Goal: Transaction & Acquisition: Purchase product/service

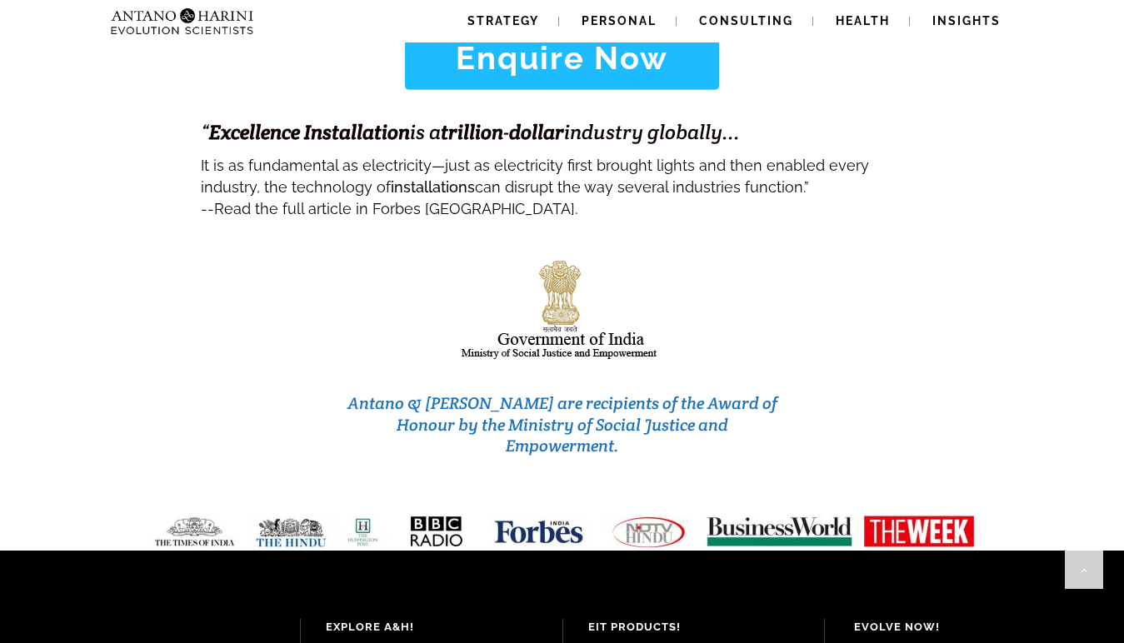
scroll to position [6944, 0]
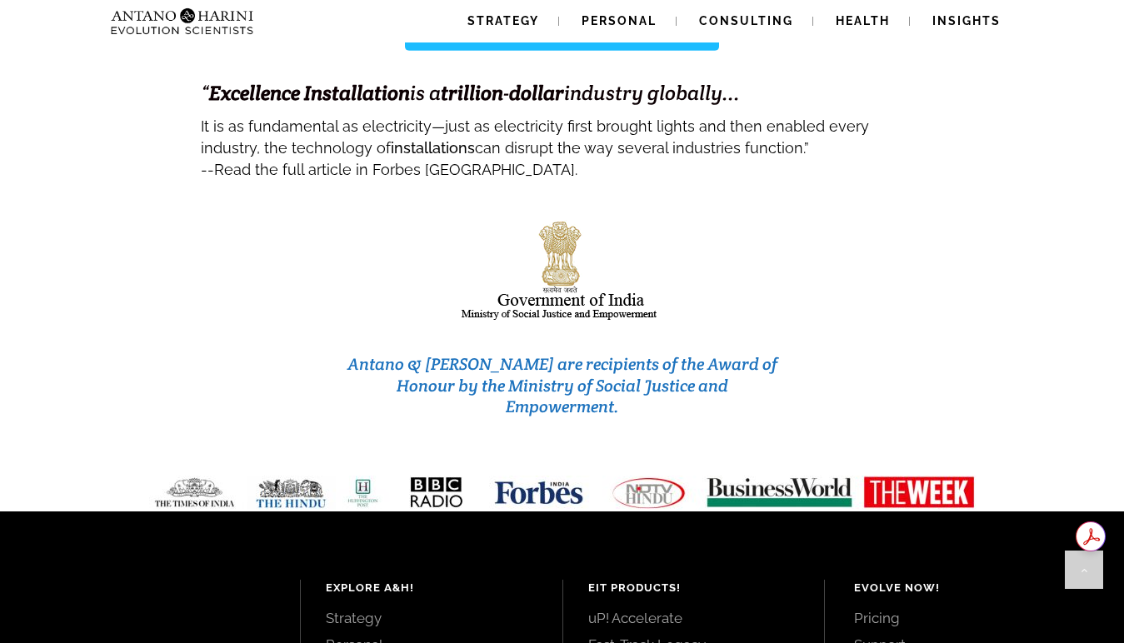
click at [883, 609] on link "Pricing" at bounding box center [970, 618] width 232 height 18
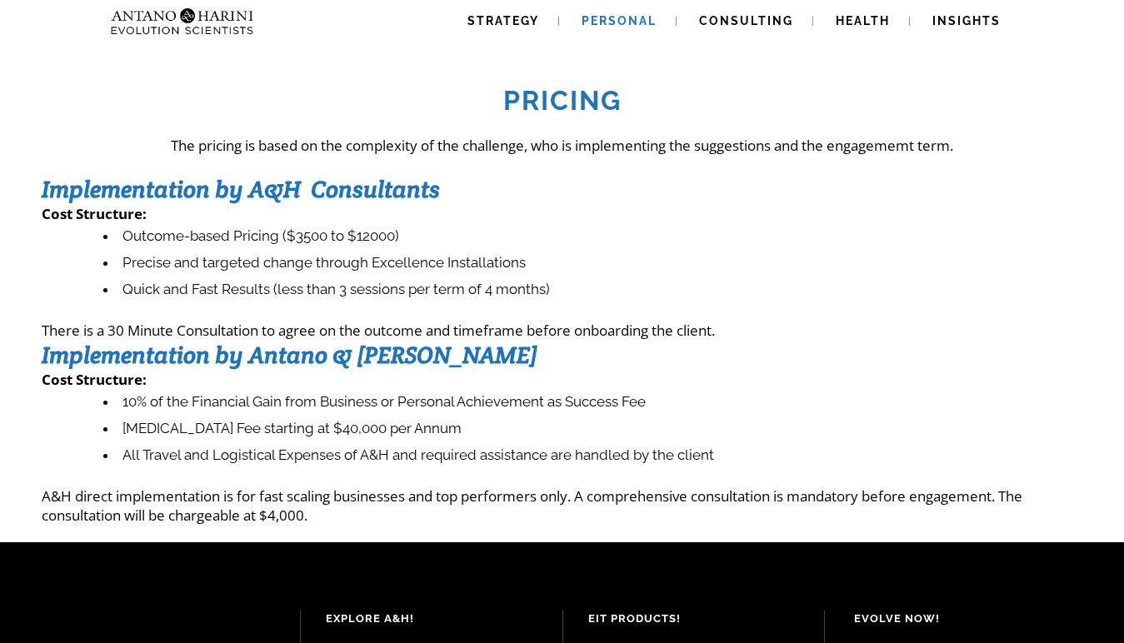
click at [625, 27] on link "Personal" at bounding box center [619, 21] width 115 height 42
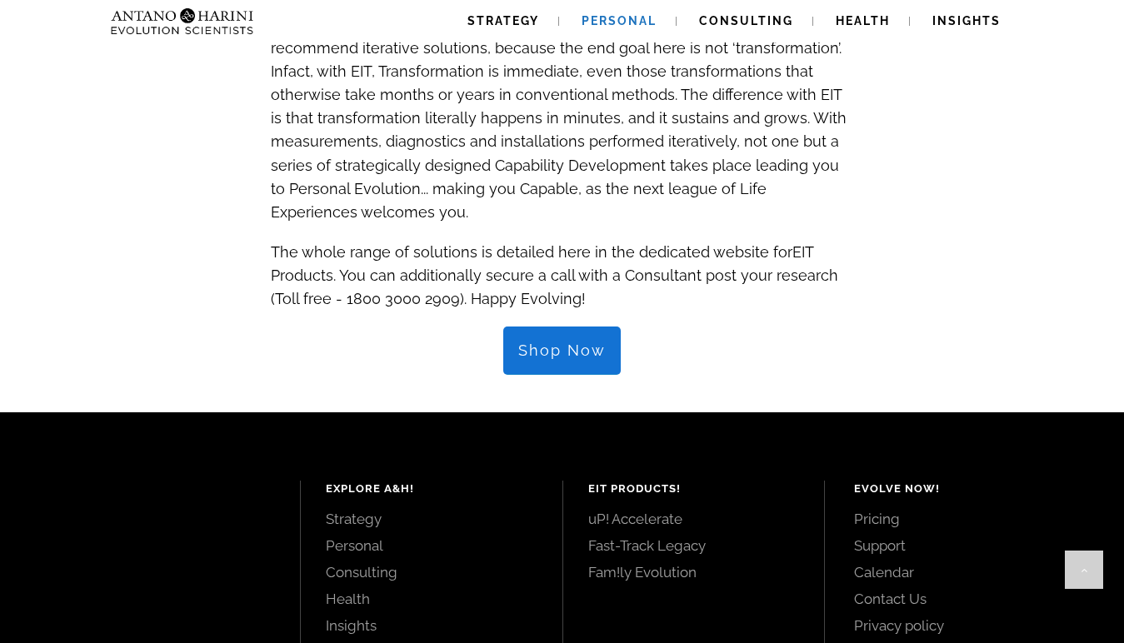
scroll to position [1750, 0]
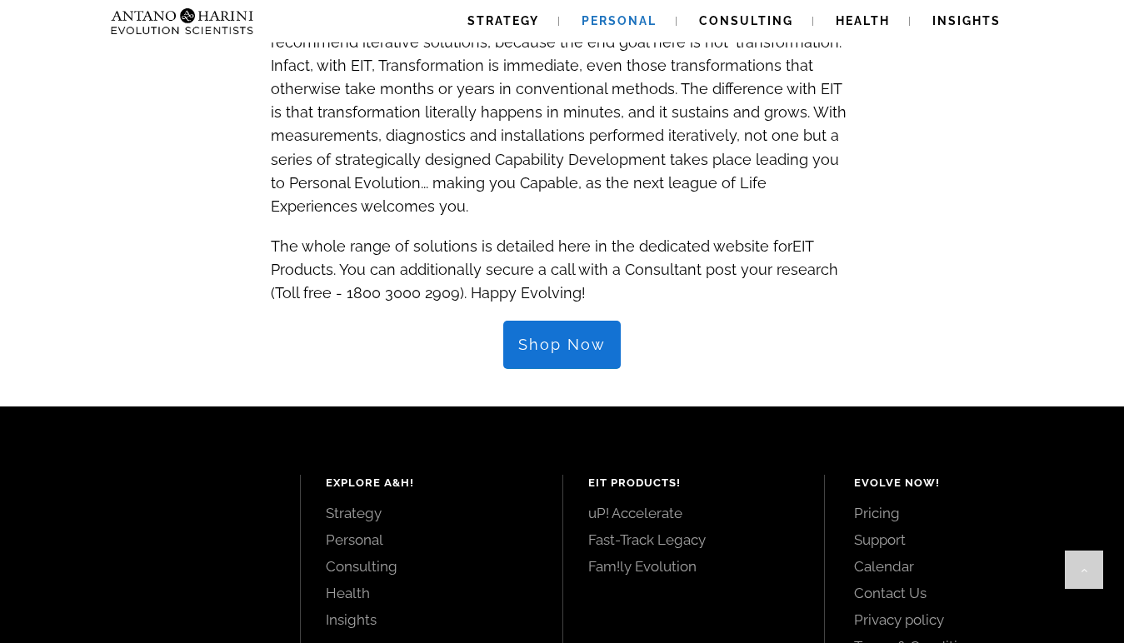
click at [577, 336] on span "Shop Now" at bounding box center [561, 345] width 87 height 18
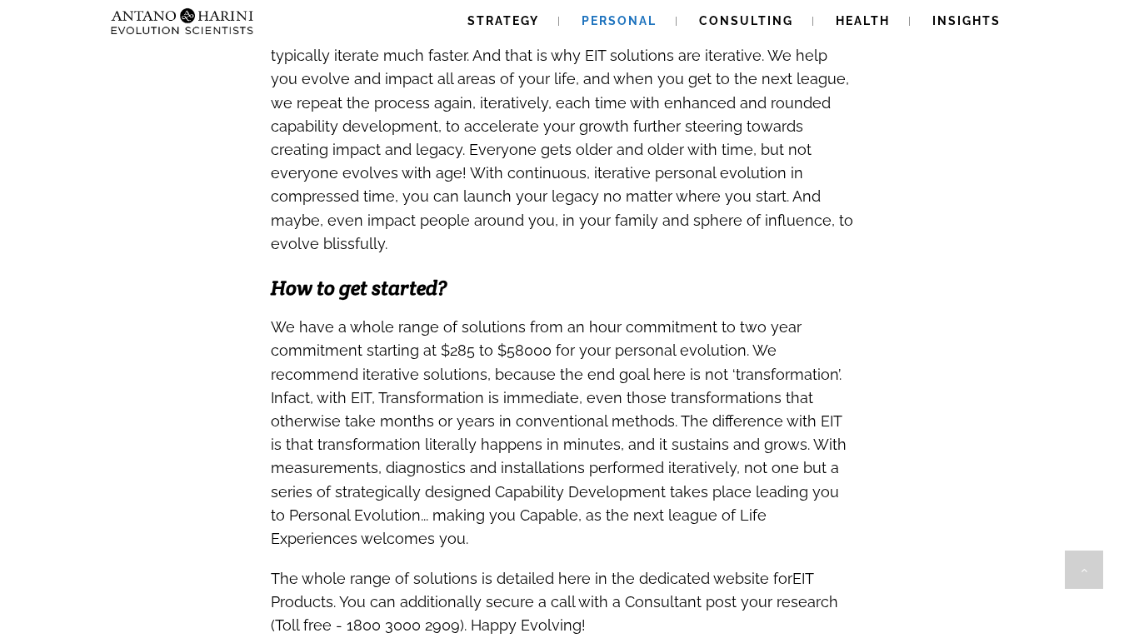
scroll to position [0, 0]
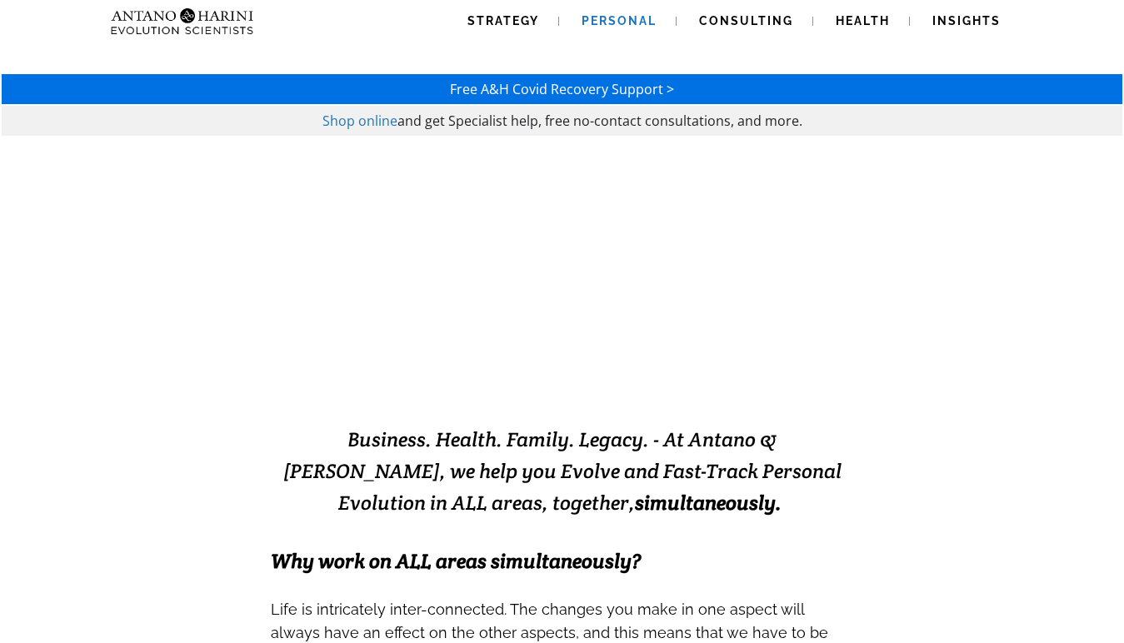
click at [379, 122] on span "Shop online" at bounding box center [359, 121] width 75 height 18
